Goal: Task Accomplishment & Management: Use online tool/utility

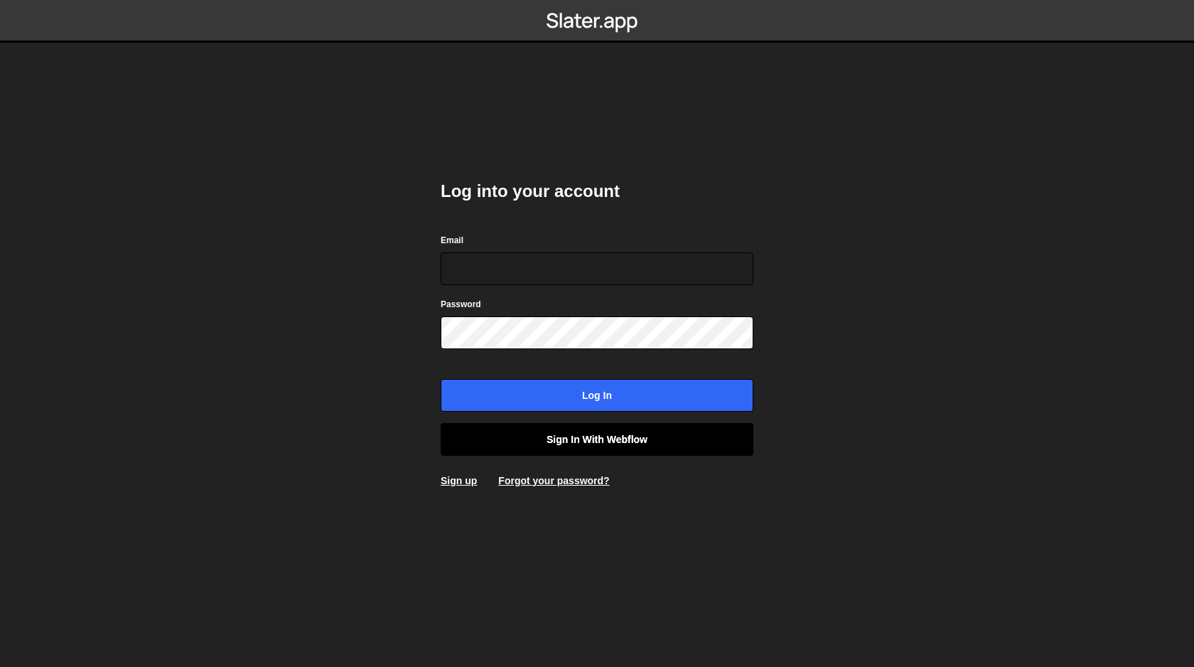
click at [619, 441] on link "Sign in with Webflow" at bounding box center [597, 439] width 313 height 33
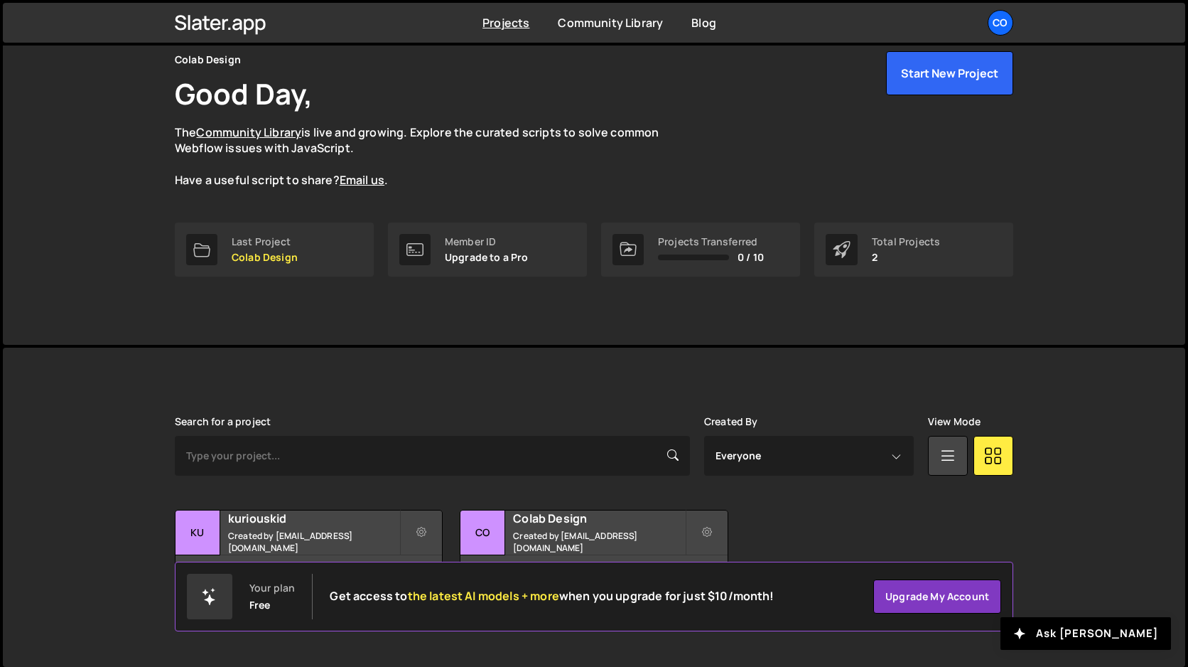
scroll to position [65, 0]
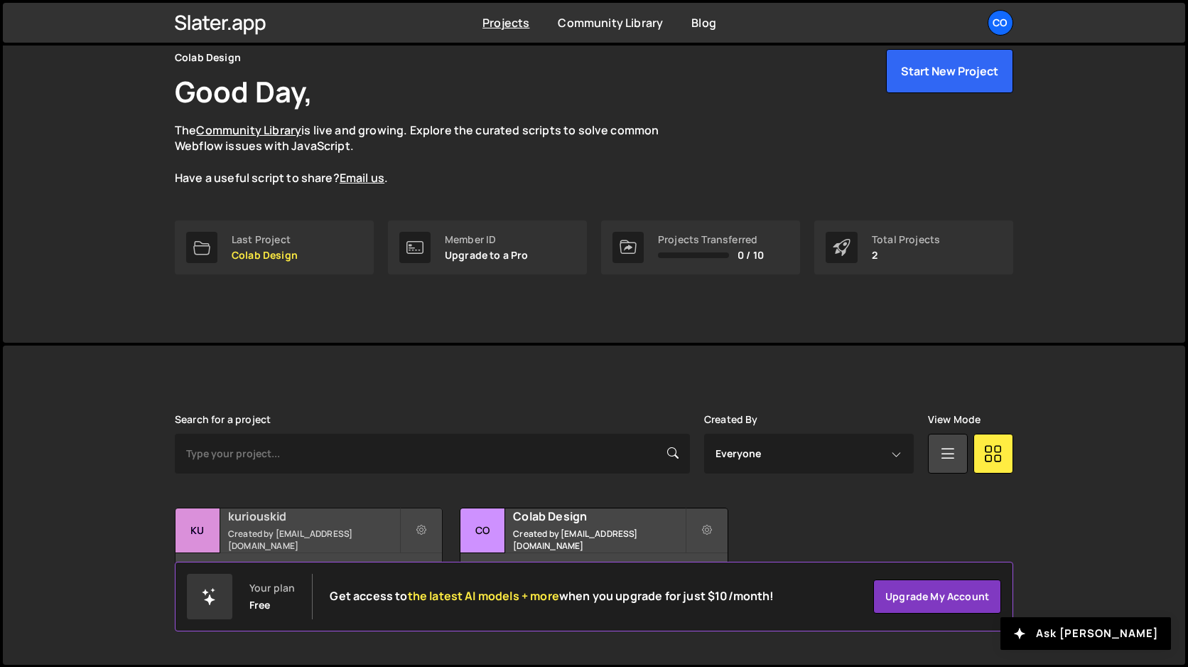
click at [315, 535] on small "Created by amarsinhbhagat@gmail.com" at bounding box center [313, 539] width 171 height 24
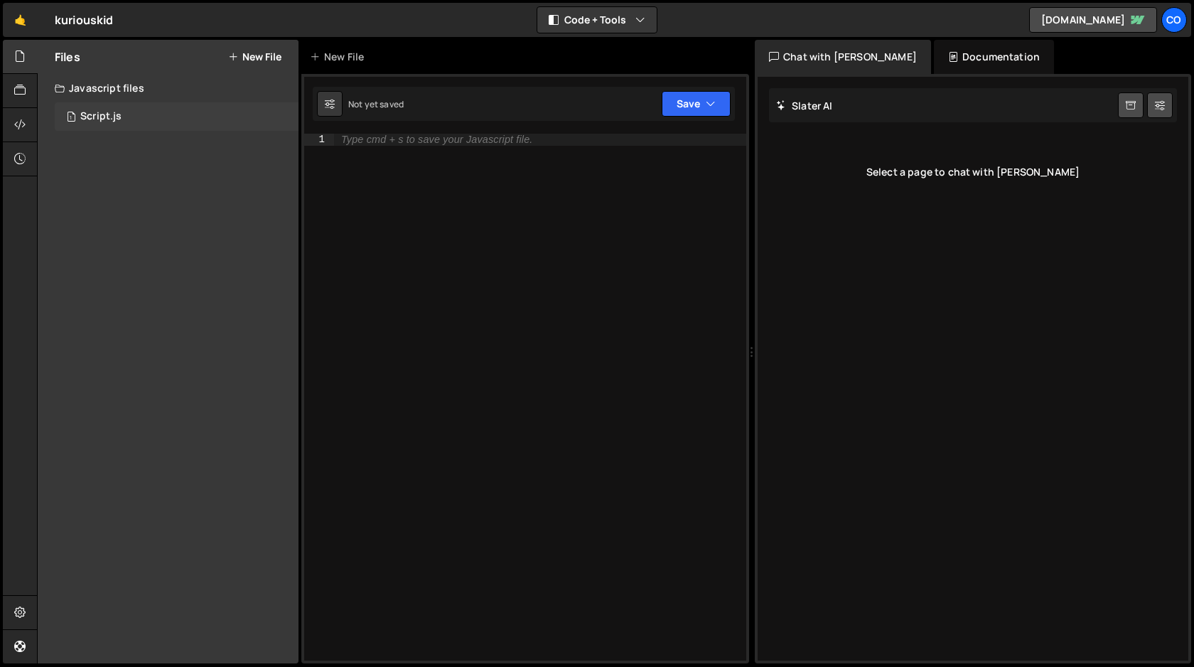
click at [108, 120] on div "Script.js" at bounding box center [100, 116] width 41 height 13
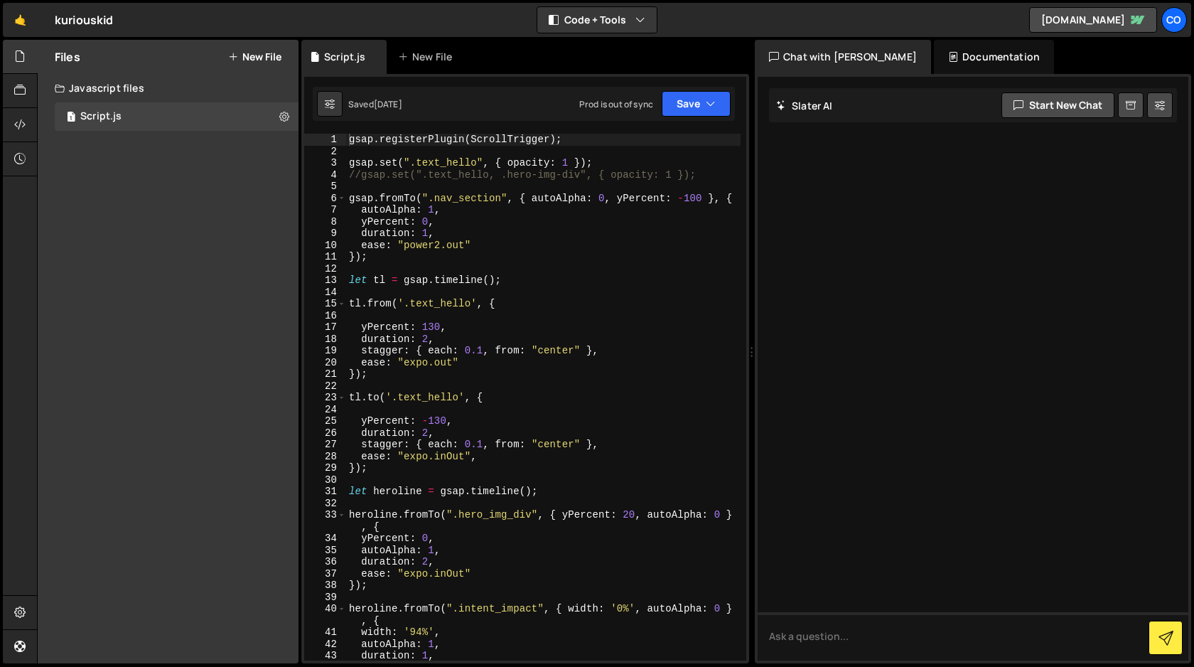
type textarea "duration: 1,"
click at [646, 233] on div "gsap . registerPlugin ( ScrollTrigger ) ; gsap . set ( ".text_hello" , { opacit…" at bounding box center [543, 409] width 394 height 550
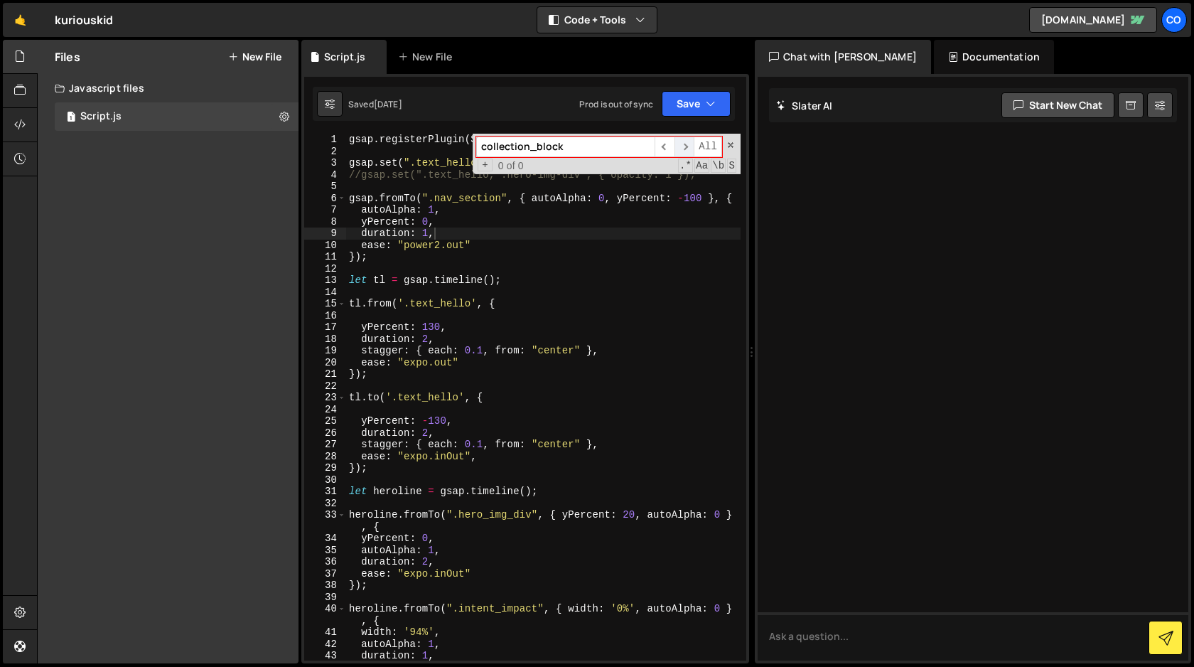
click at [685, 149] on span "​" at bounding box center [684, 146] width 20 height 21
click at [585, 148] on input "collection_block" at bounding box center [565, 146] width 178 height 21
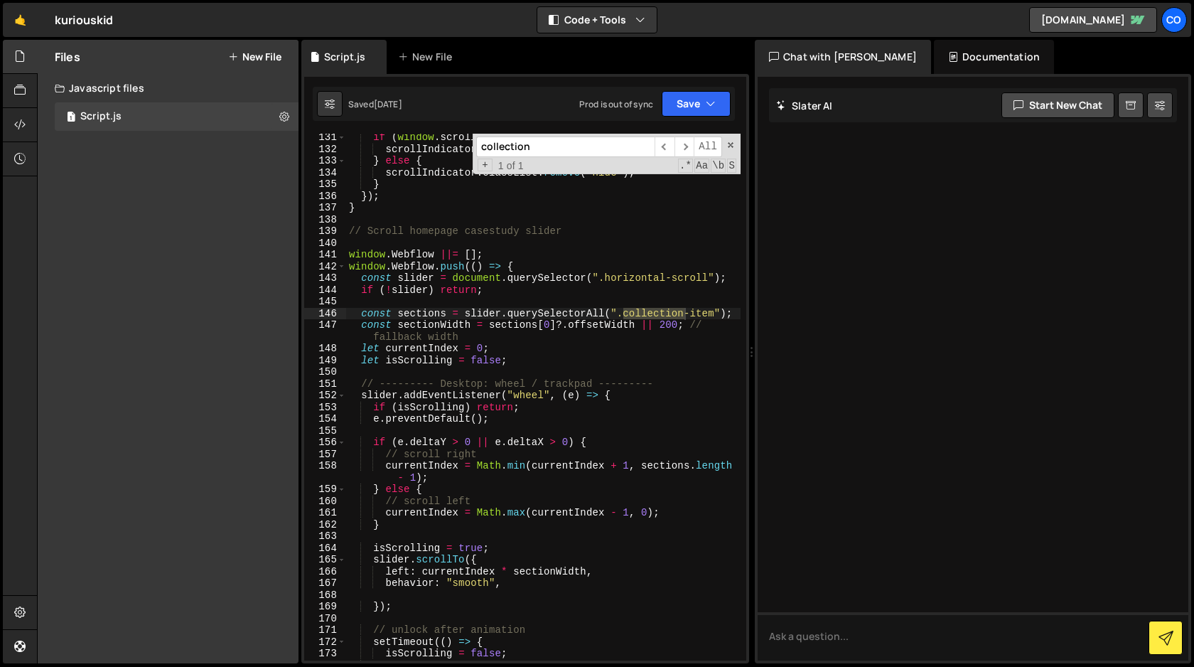
scroll to position [1596, 0]
type input "collection"
drag, startPoint x: 715, startPoint y: 313, endPoint x: 623, endPoint y: 313, distance: 91.7
click at [623, 313] on div "if ( window . scrollY > 10 ) { scrollIndicator . classList . add ( "hide" ) ; }…" at bounding box center [543, 406] width 394 height 550
click at [627, 362] on div "if ( window . scrollY > 10 ) { scrollIndicator . classList . add ( "hide" ) ; }…" at bounding box center [543, 406] width 394 height 550
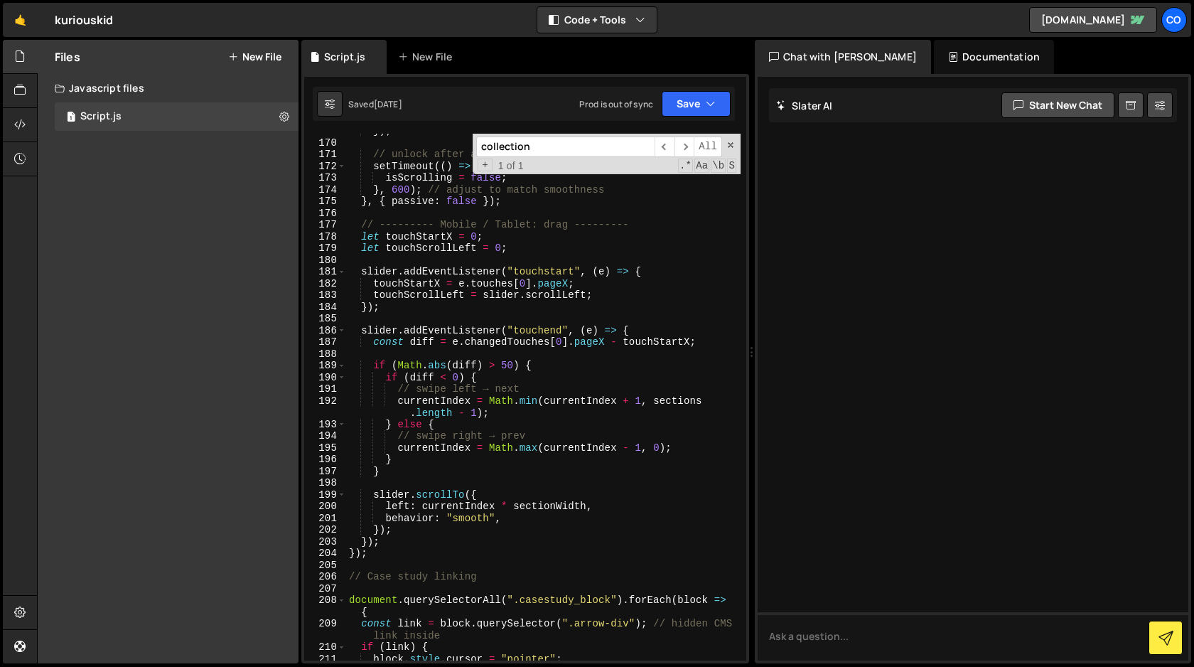
scroll to position [2074, 0]
click at [730, 145] on span at bounding box center [731, 145] width 10 height 10
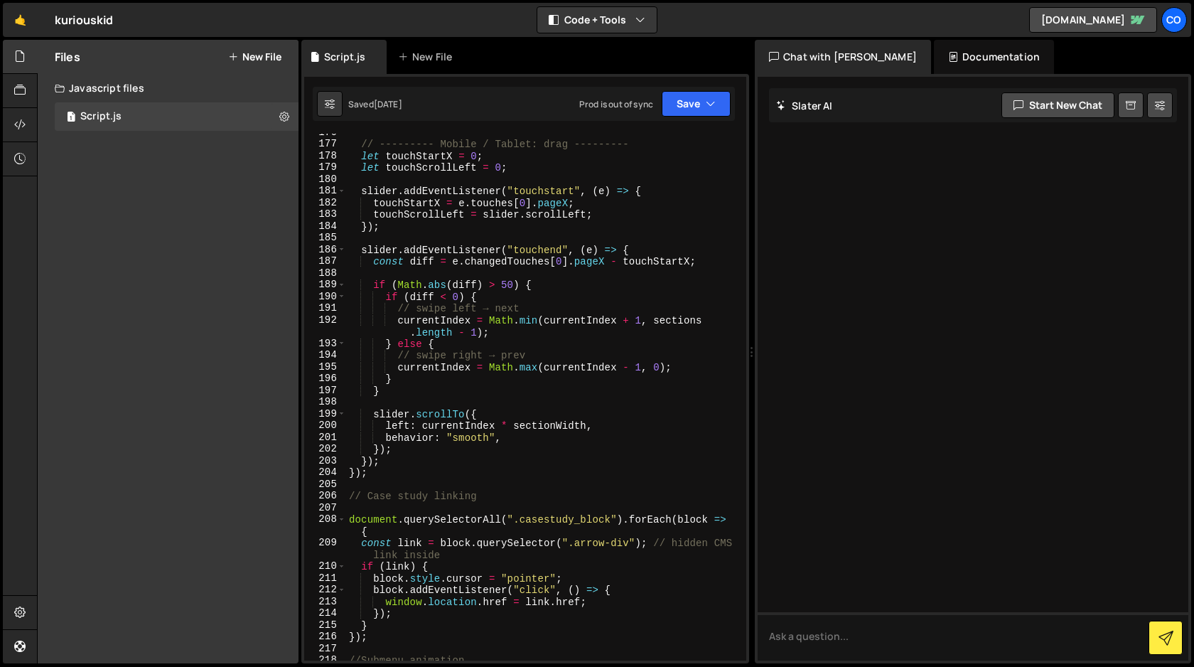
scroll to position [2152, 0]
drag, startPoint x: 611, startPoint y: 519, endPoint x: 522, endPoint y: 519, distance: 89.5
click at [522, 519] on div "// --------- Mobile / Tablet: drag --------- let touchStartX = 0 ; let touchScr…" at bounding box center [543, 401] width 394 height 550
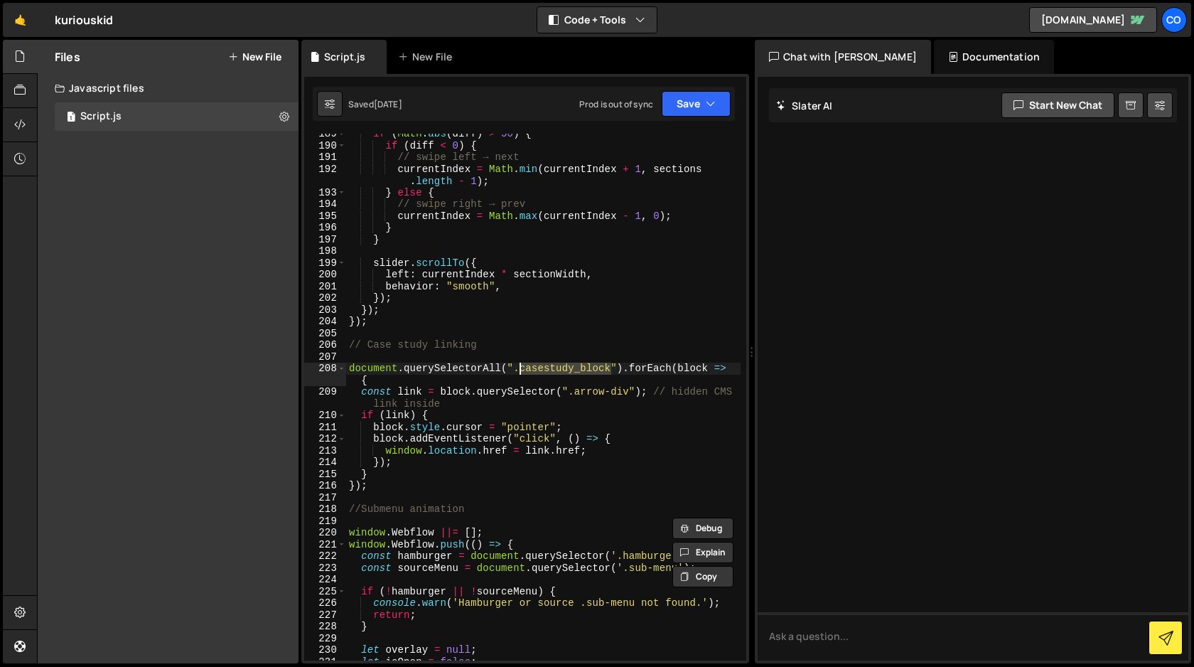
scroll to position [2305, 0]
drag, startPoint x: 630, startPoint y: 389, endPoint x: 575, endPoint y: 391, distance: 54.7
click at [575, 391] on div "if ( Math . abs ( diff ) > 50 ) { if ( diff < 0 ) { // swipe left → next curren…" at bounding box center [543, 401] width 394 height 550
type textarea "const link = block.querySelector(".arrow-div"); // hidden CMS link inside"
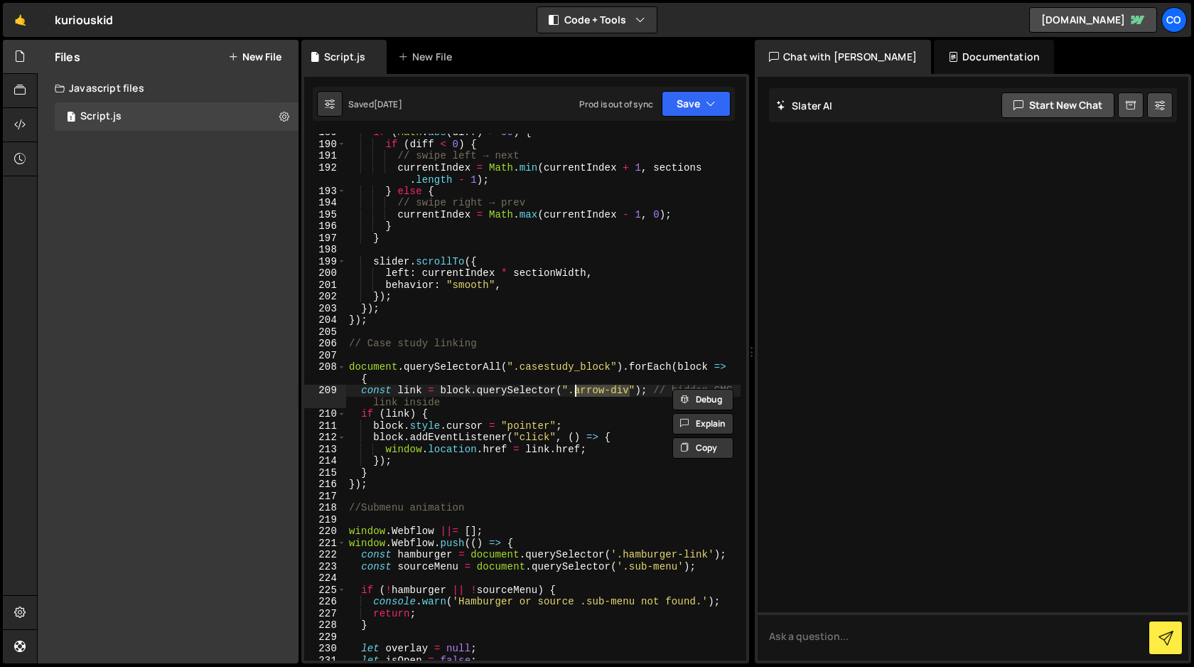
type input "arrow-div"
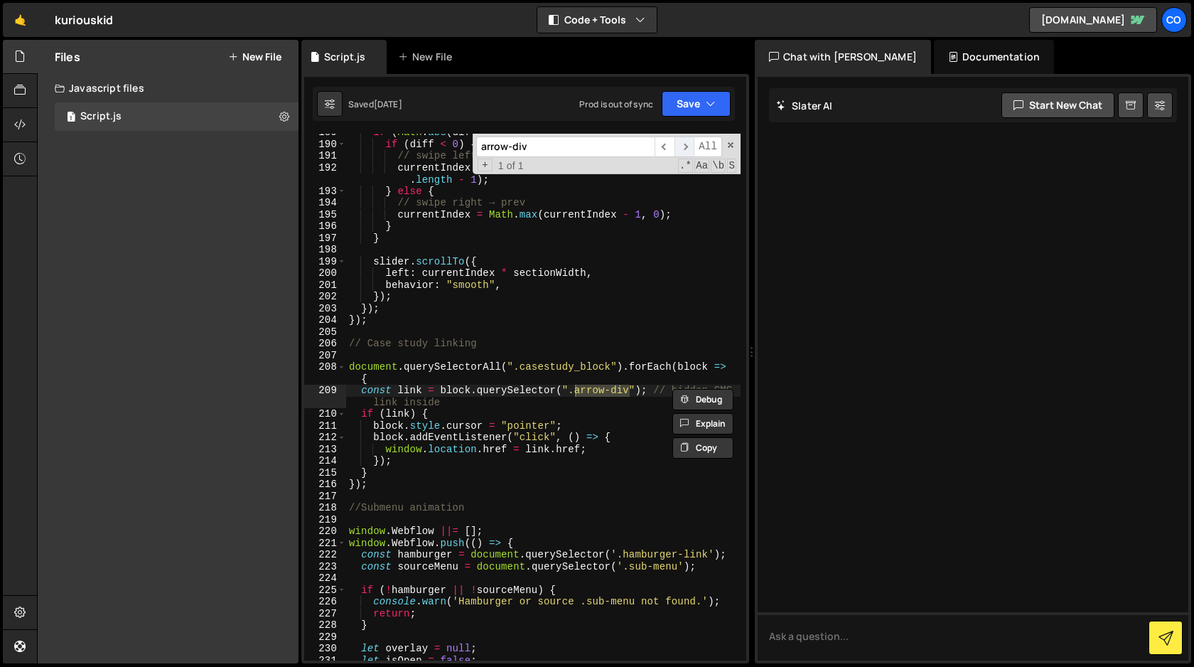
click at [686, 144] on span "​" at bounding box center [684, 146] width 20 height 21
click at [636, 351] on div "if ( Math . abs ( diff ) > 50 ) { if ( diff < 0 ) { // swipe left → next curren…" at bounding box center [543, 401] width 394 height 550
click at [733, 141] on span at bounding box center [731, 145] width 10 height 10
